Goal: Connect with others: Connect with others

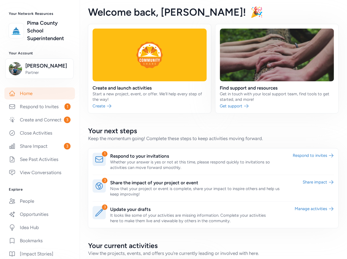
scroll to position [29, 0]
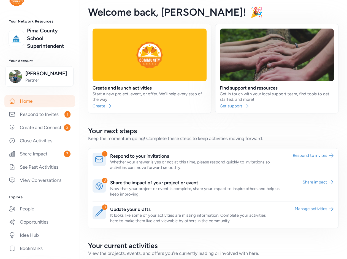
scroll to position [47, 0]
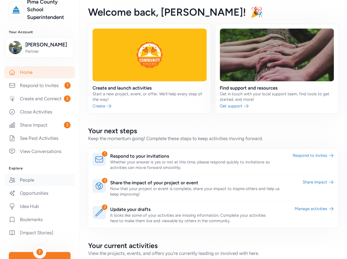
click at [28, 186] on link "People" at bounding box center [39, 180] width 70 height 12
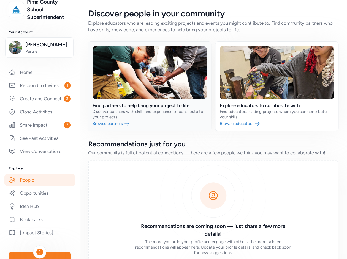
click at [114, 123] on link at bounding box center [149, 86] width 123 height 89
